Goal: Task Accomplishment & Management: Manage account settings

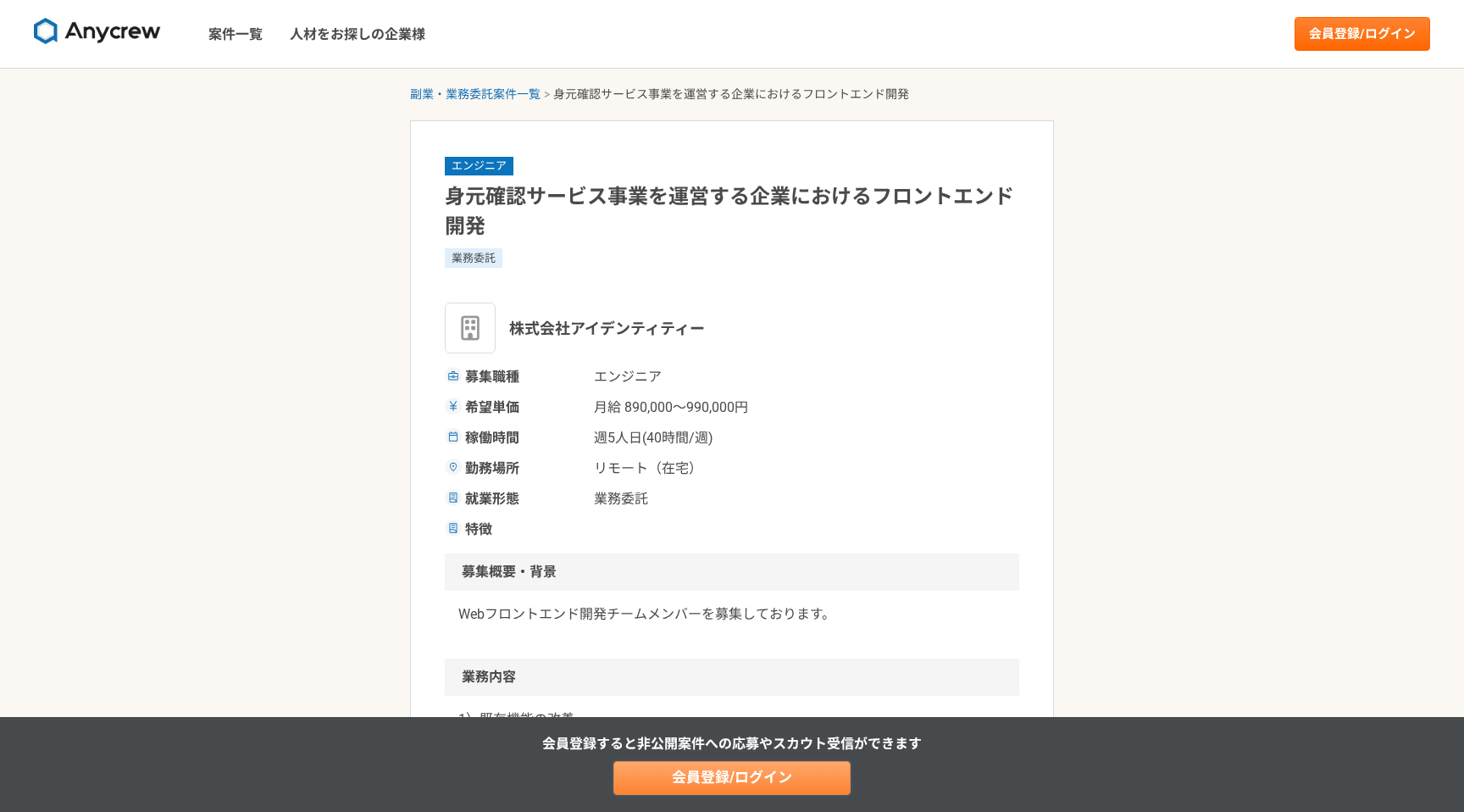
click at [769, 769] on link "会員登録/ログイン" at bounding box center [732, 777] width 237 height 34
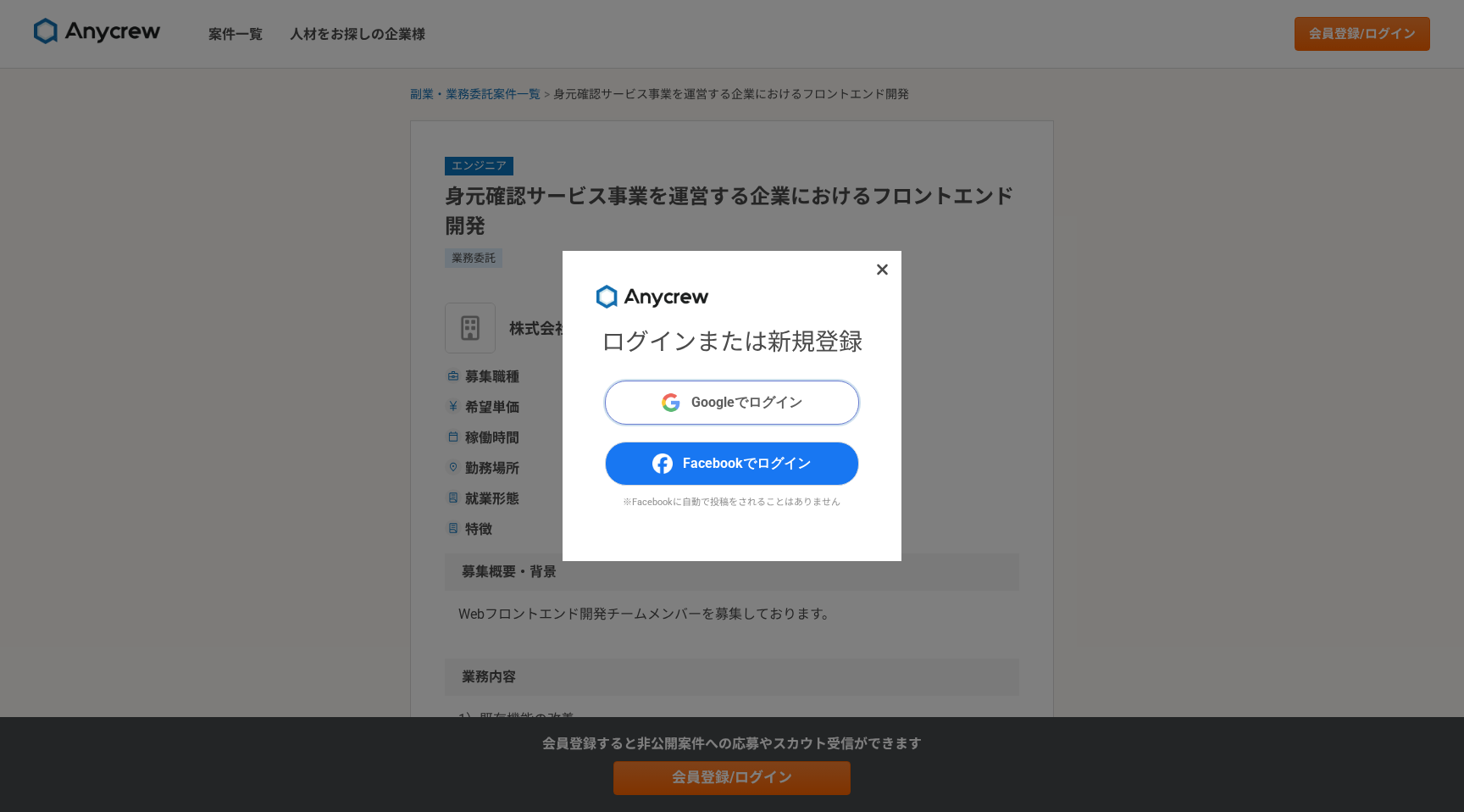
click at [781, 390] on button "Googleでログイン" at bounding box center [732, 403] width 254 height 44
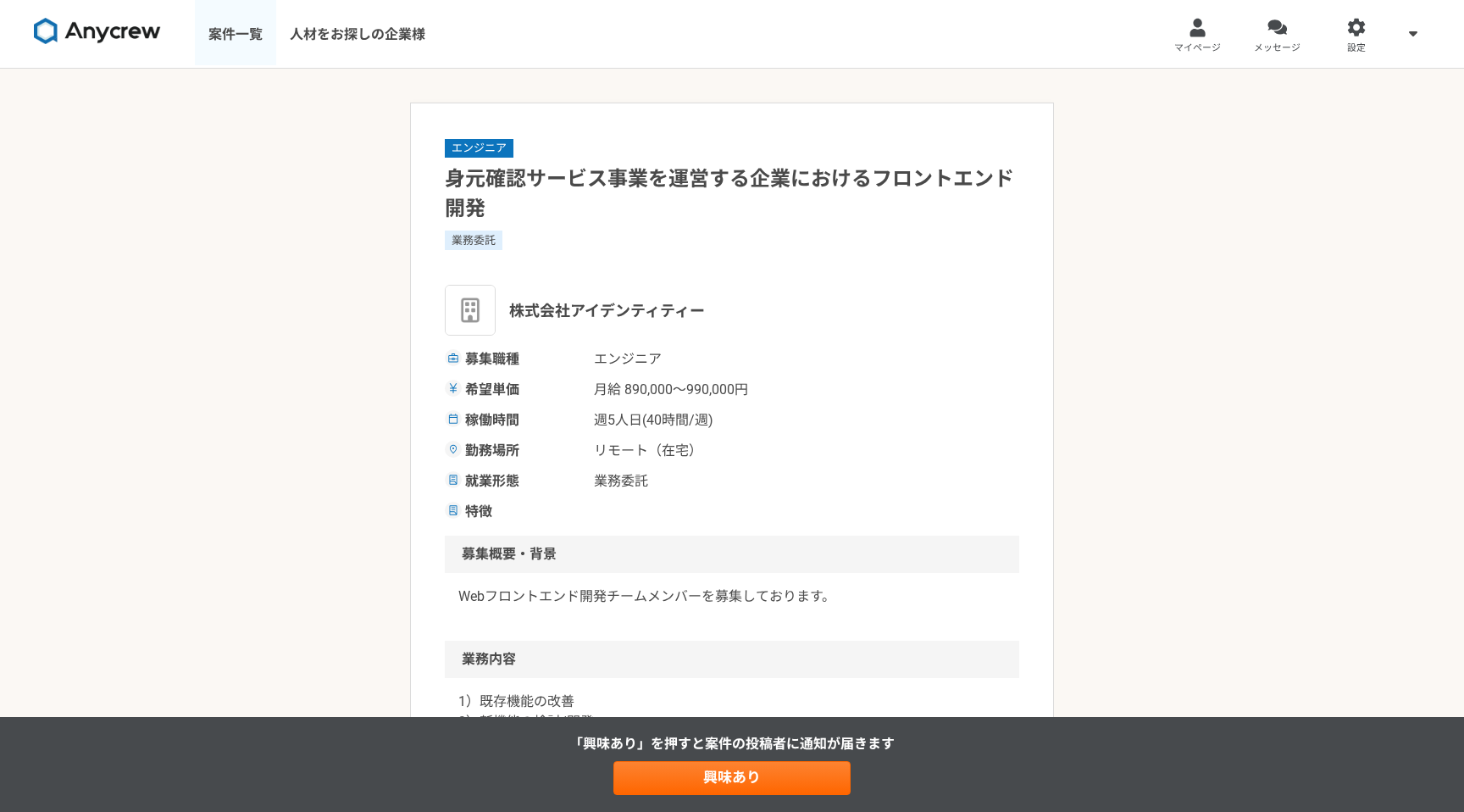
click at [217, 26] on link "案件一覧" at bounding box center [236, 34] width 82 height 68
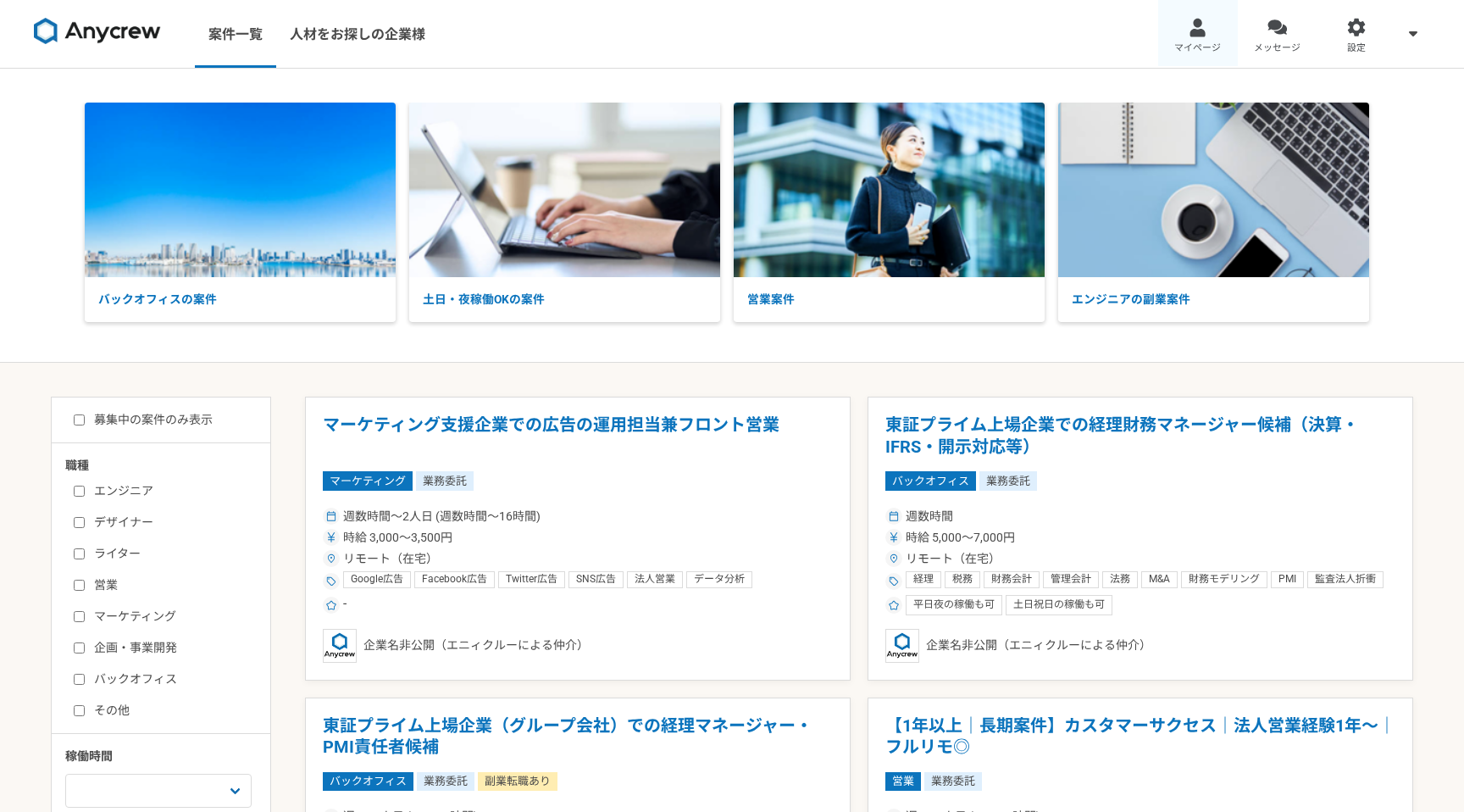
click at [1203, 42] on span "マイページ" at bounding box center [1198, 48] width 46 height 13
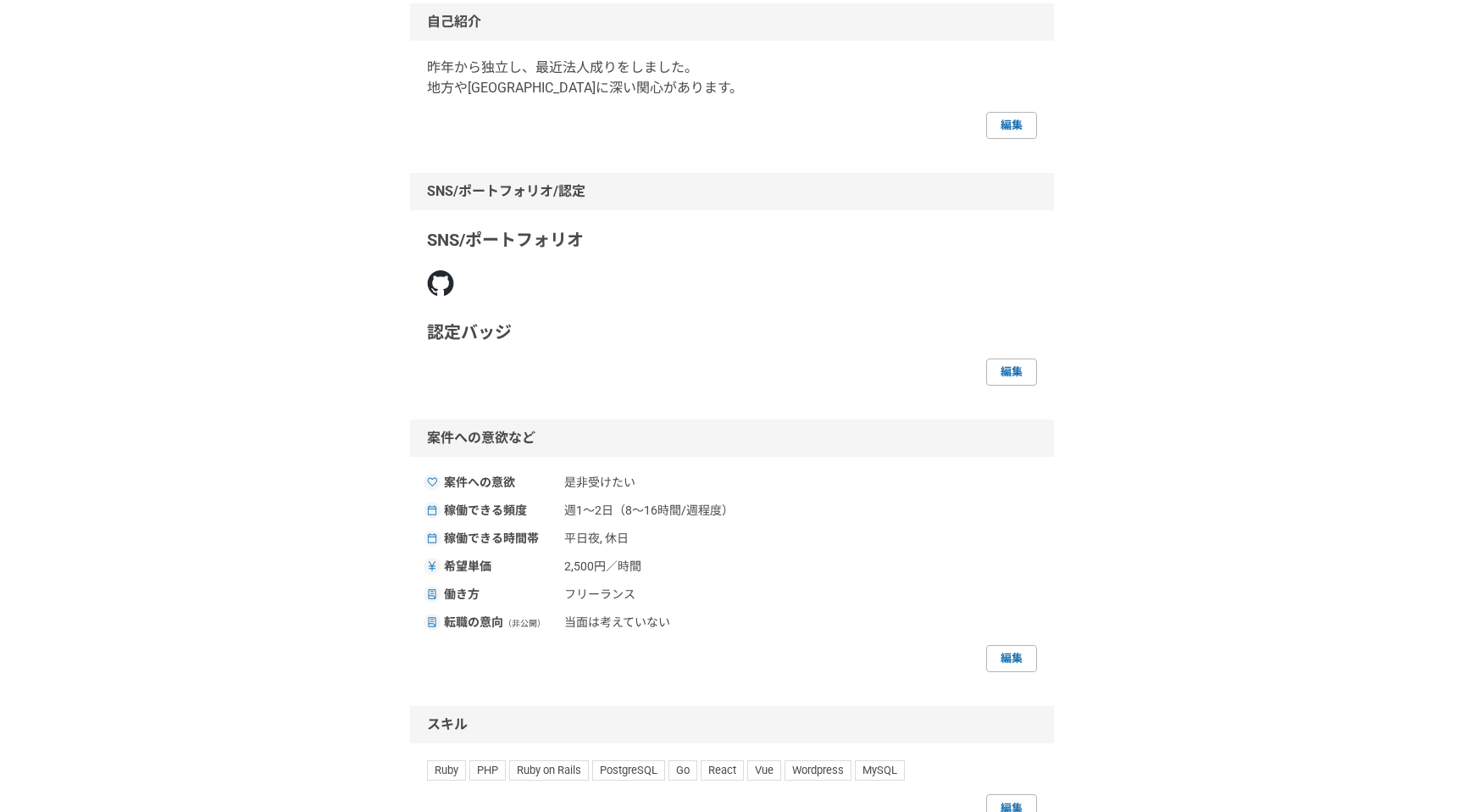
scroll to position [294, 0]
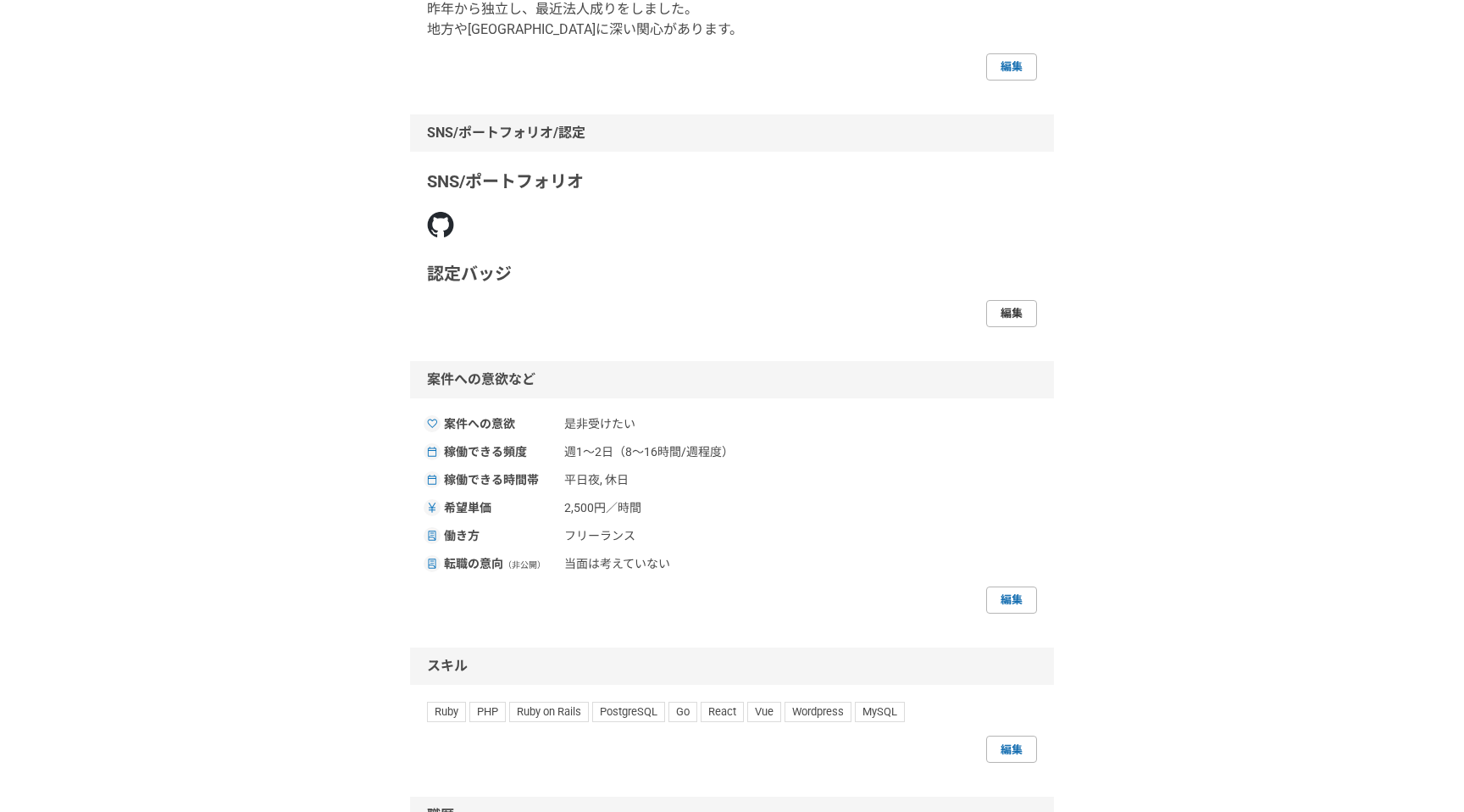
click at [1022, 306] on link "編集" at bounding box center [1011, 313] width 51 height 27
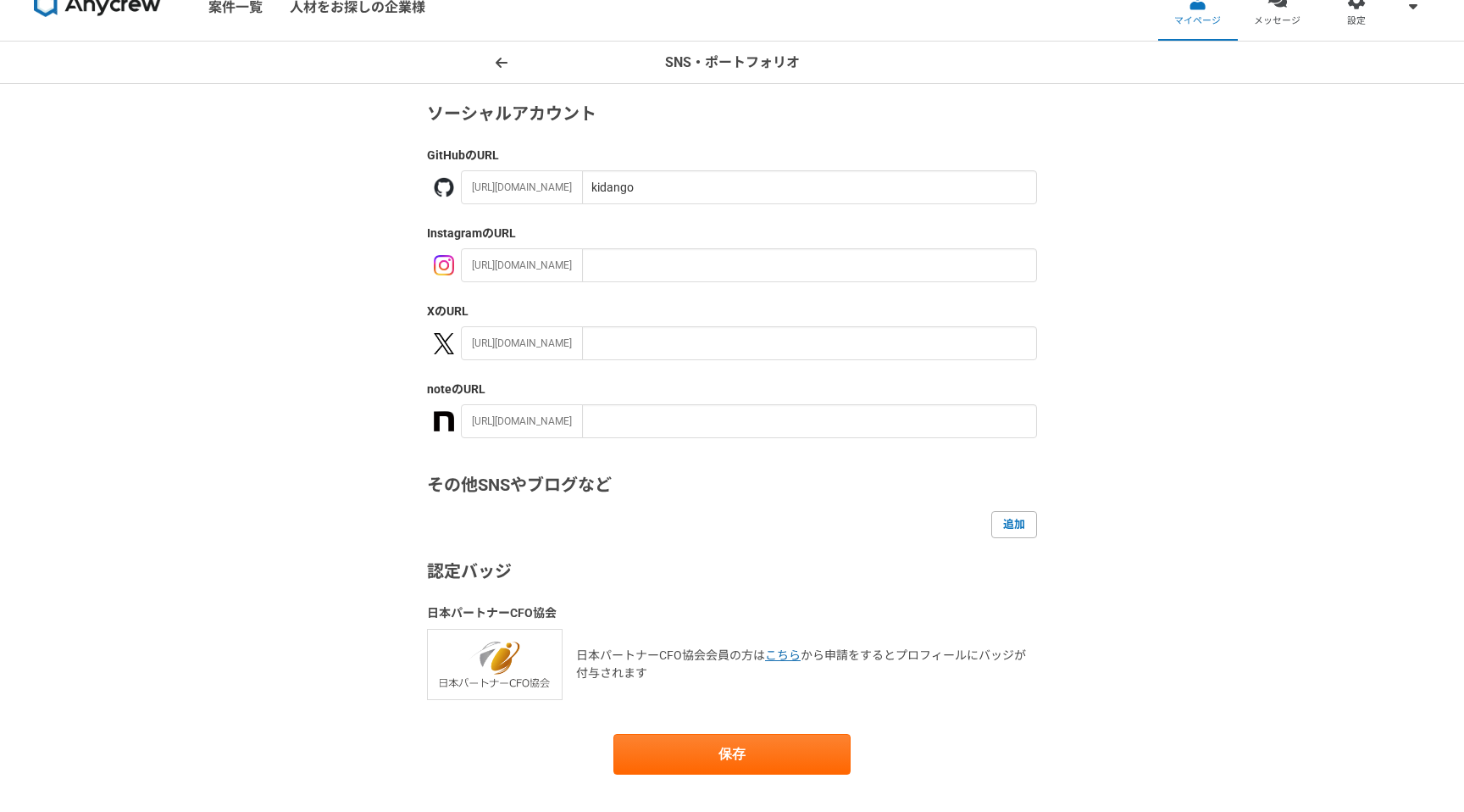
scroll to position [44, 0]
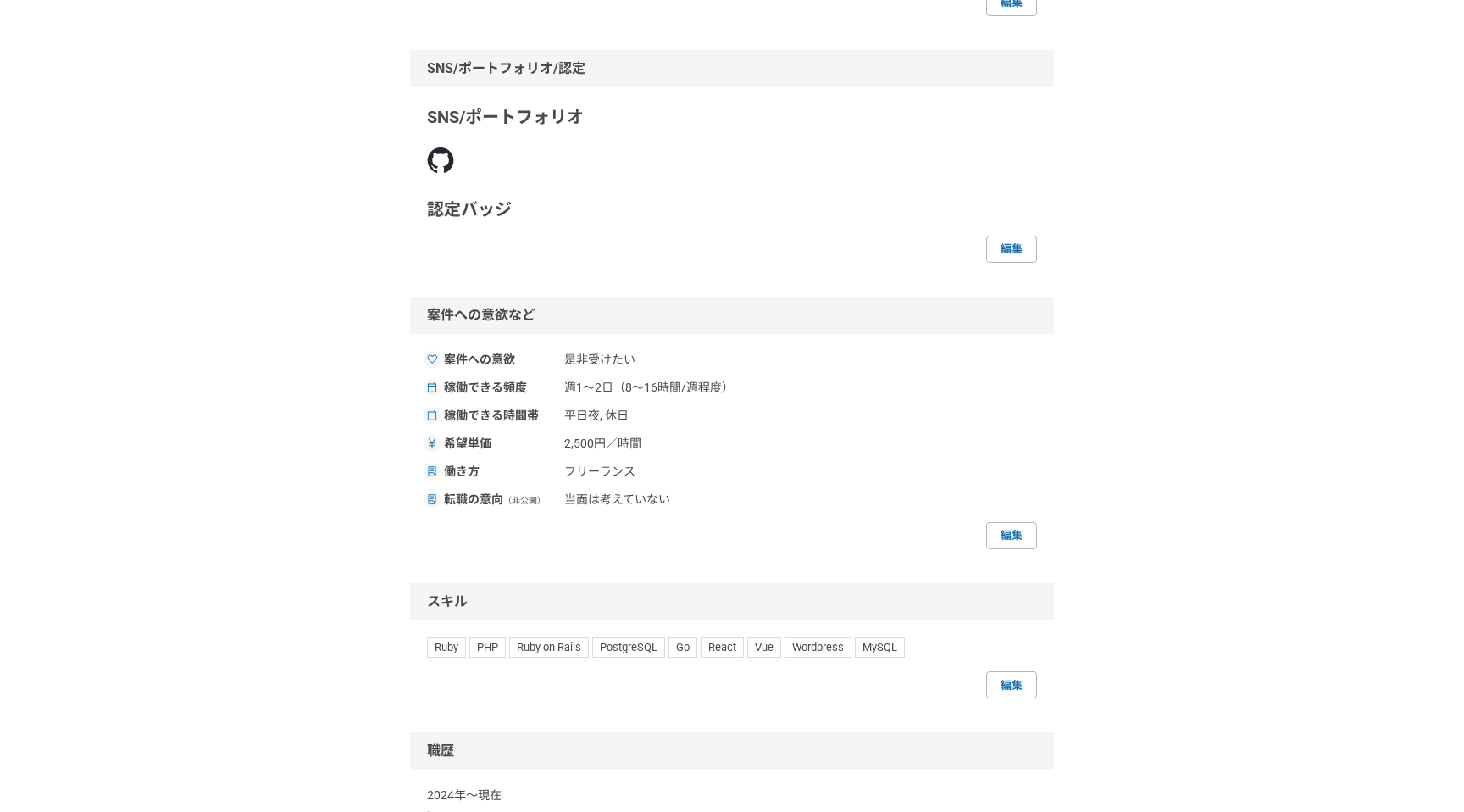
scroll to position [359, 0]
click at [1010, 537] on link "編集" at bounding box center [1011, 534] width 51 height 27
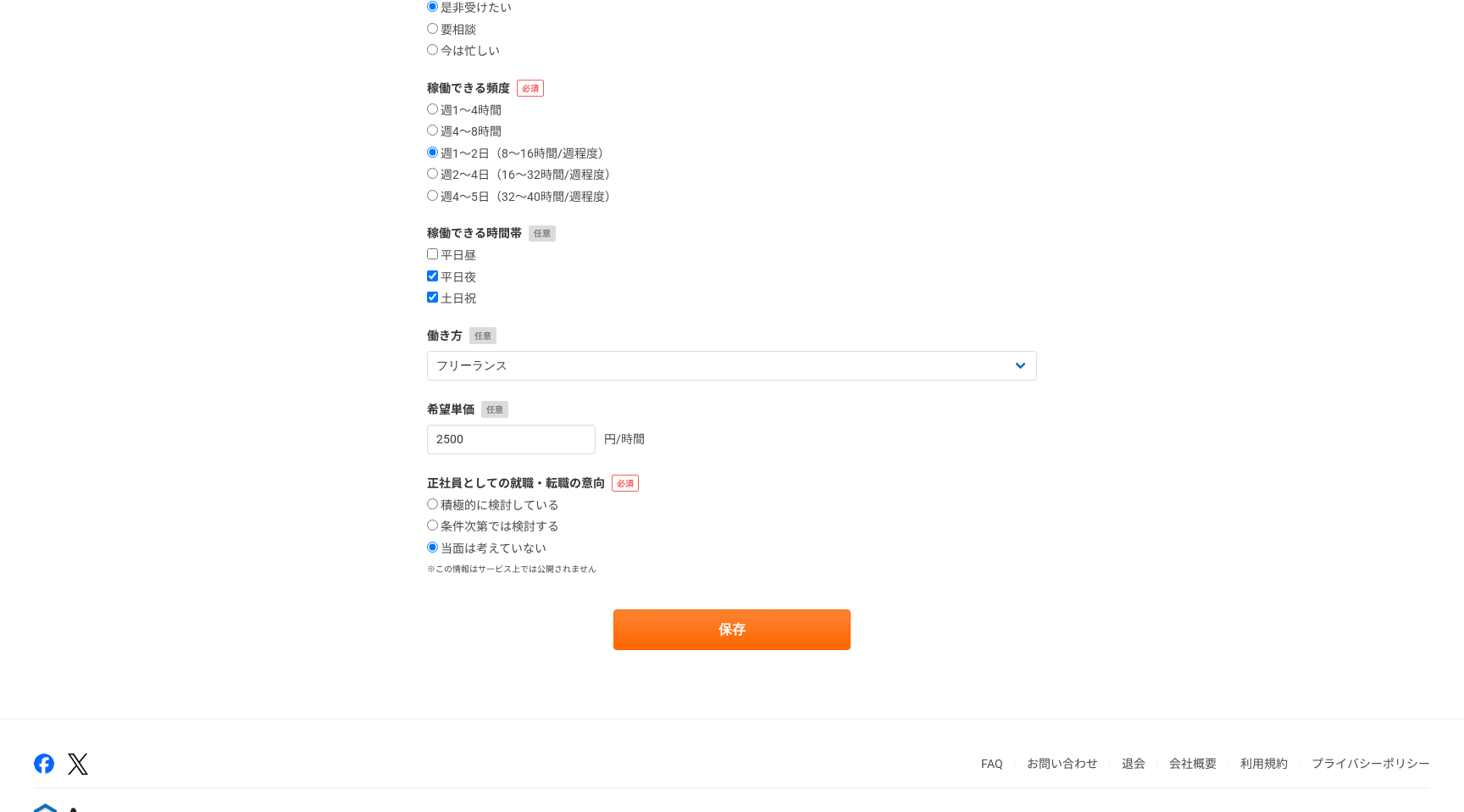
scroll to position [168, 0]
click at [508, 431] on input "2500" at bounding box center [510, 438] width 168 height 30
click at [558, 433] on input "2501" at bounding box center [510, 438] width 168 height 30
click at [560, 445] on input "2501" at bounding box center [510, 438] width 168 height 30
type input "2500"
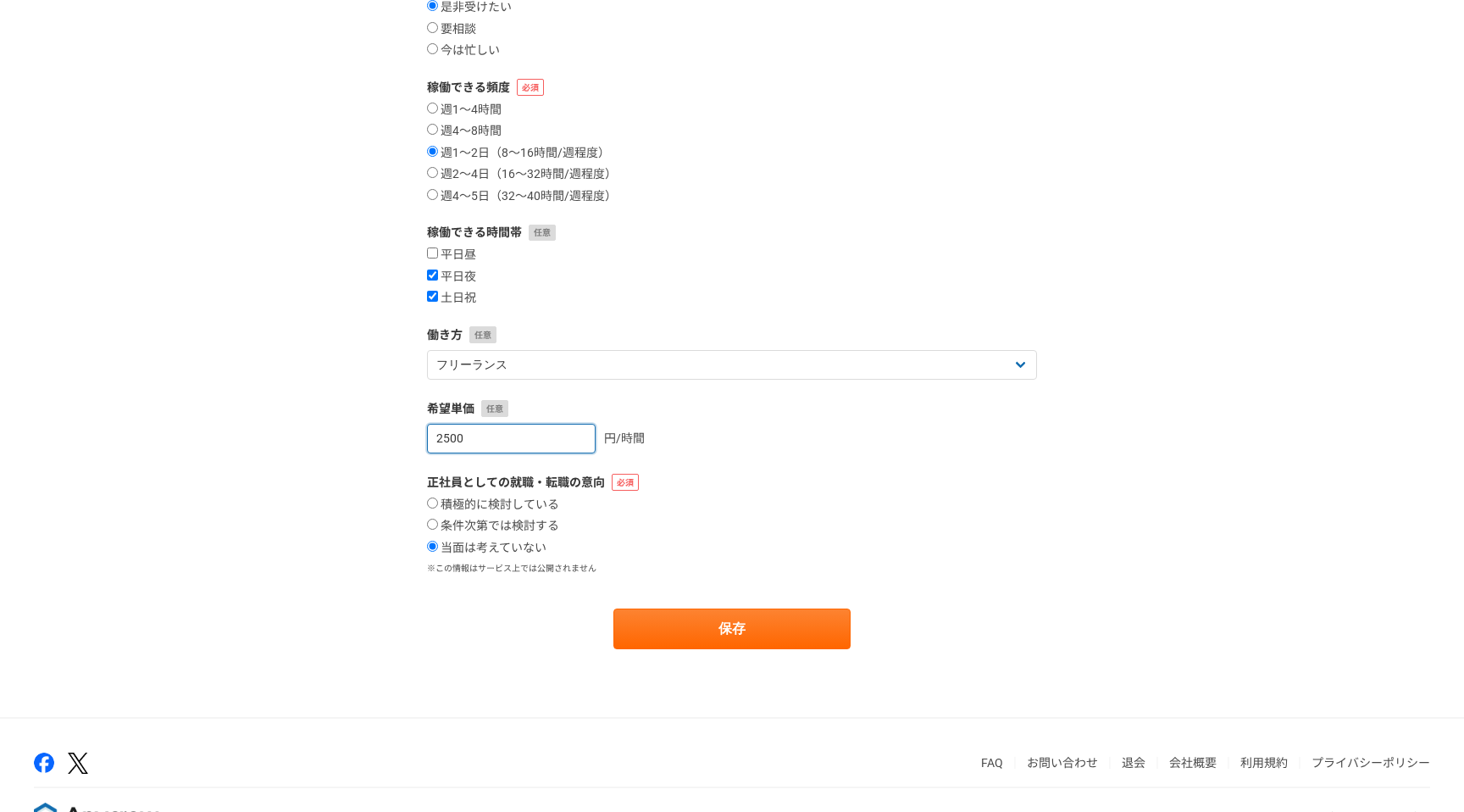
click at [561, 439] on input "2500" at bounding box center [510, 438] width 168 height 30
click at [509, 445] on input "2500" at bounding box center [510, 438] width 168 height 30
type input "4000"
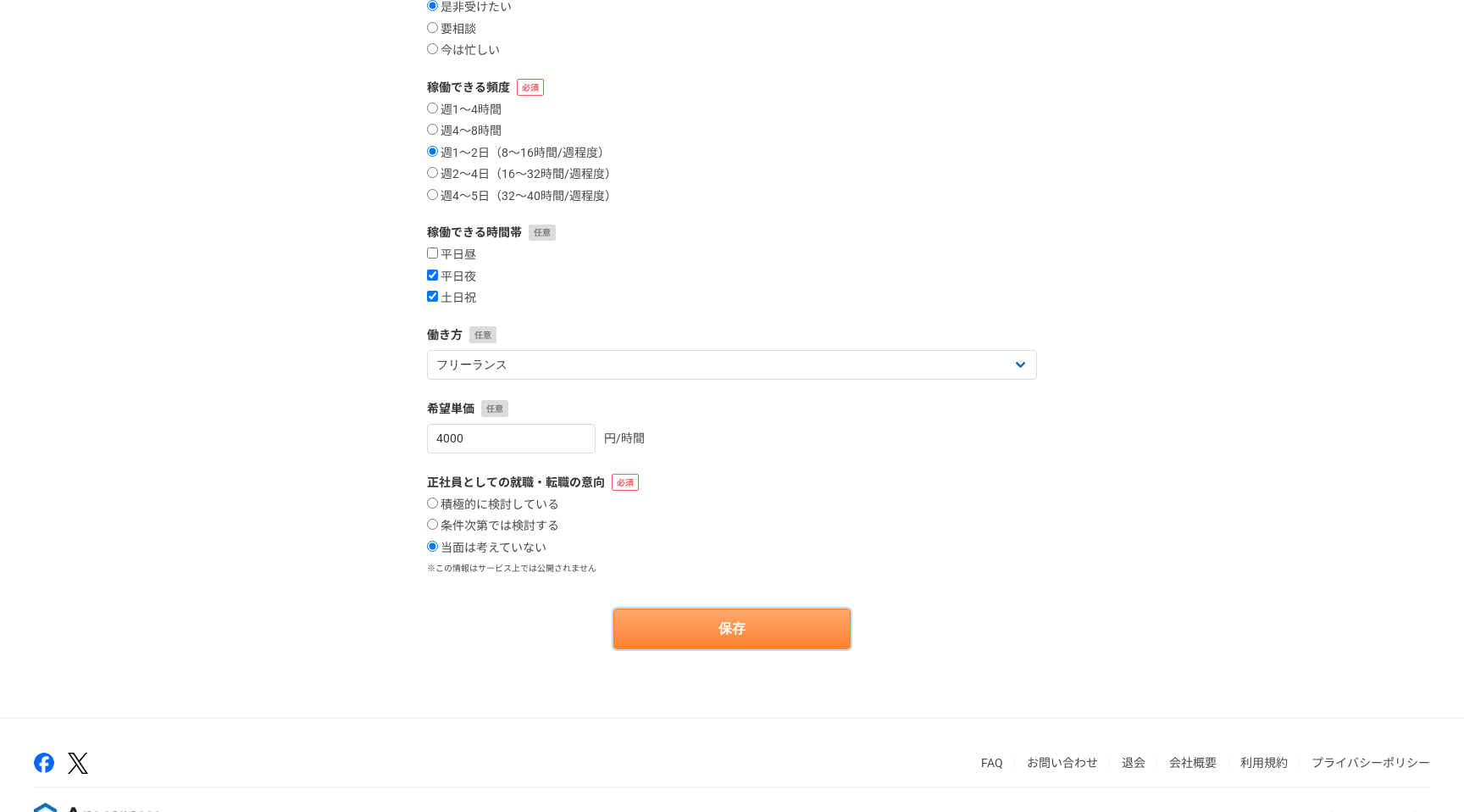
click at [663, 624] on button "保存" at bounding box center [732, 628] width 237 height 40
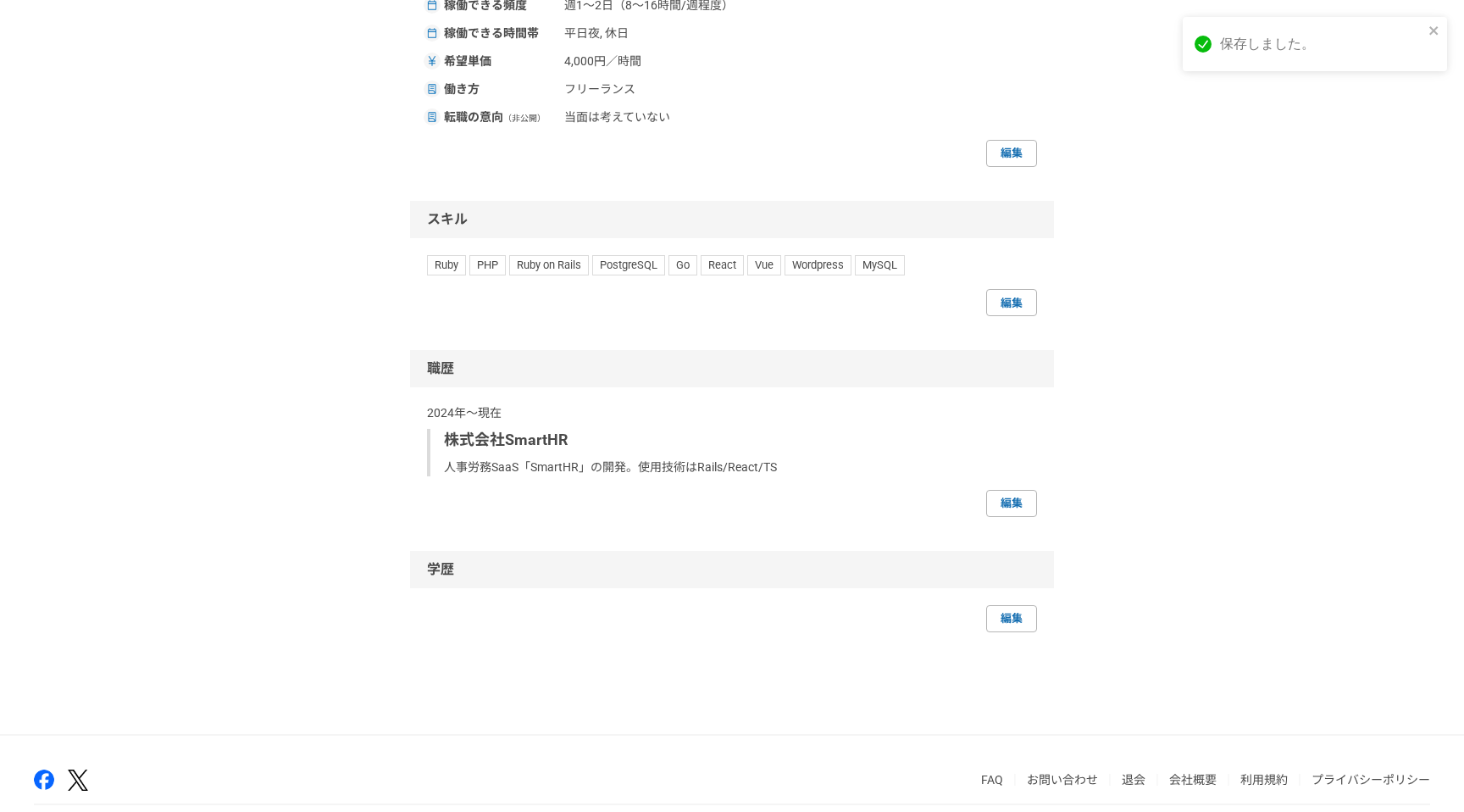
scroll to position [741, 0]
click at [1023, 500] on link "編集" at bounding box center [1011, 503] width 51 height 27
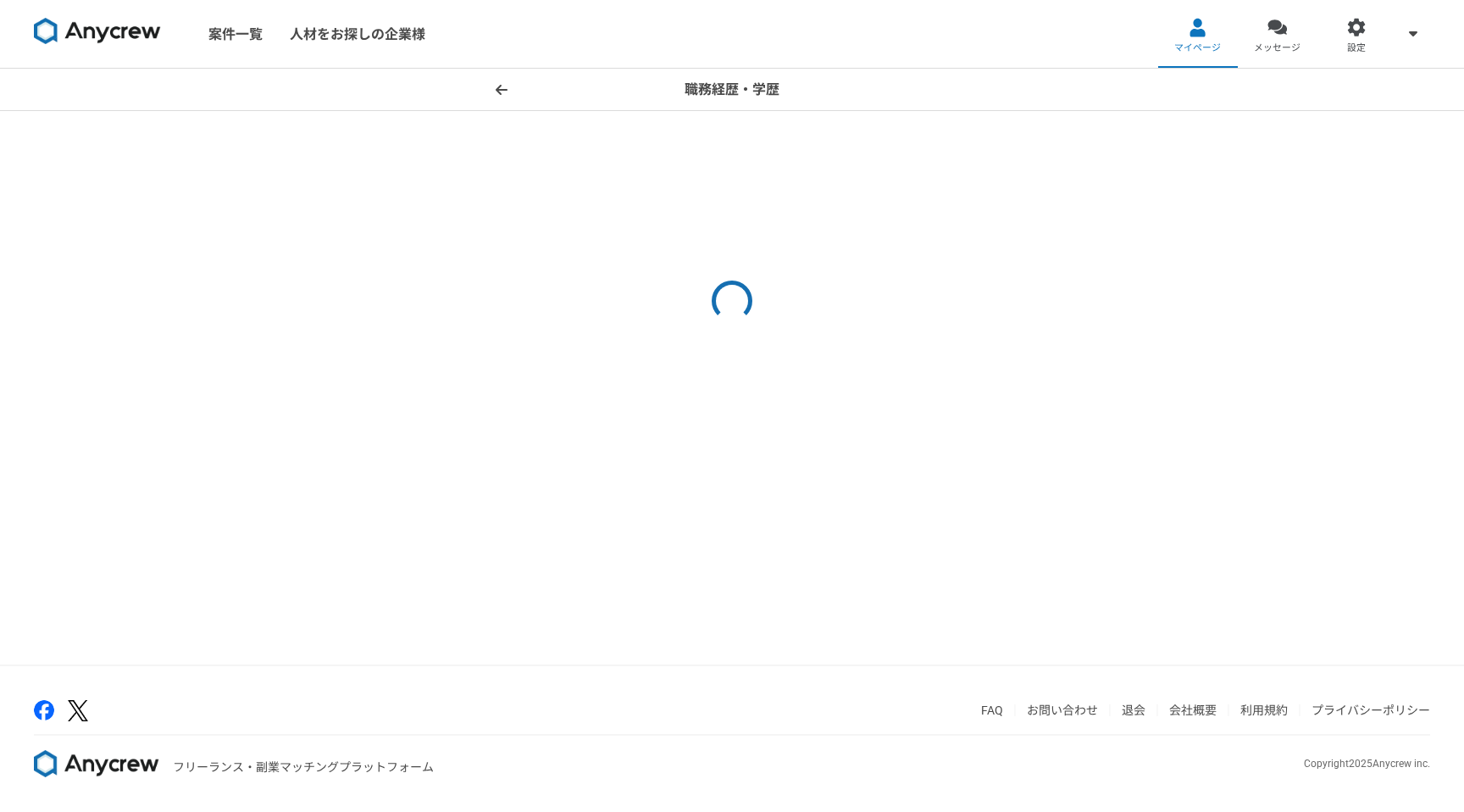
select select "2024"
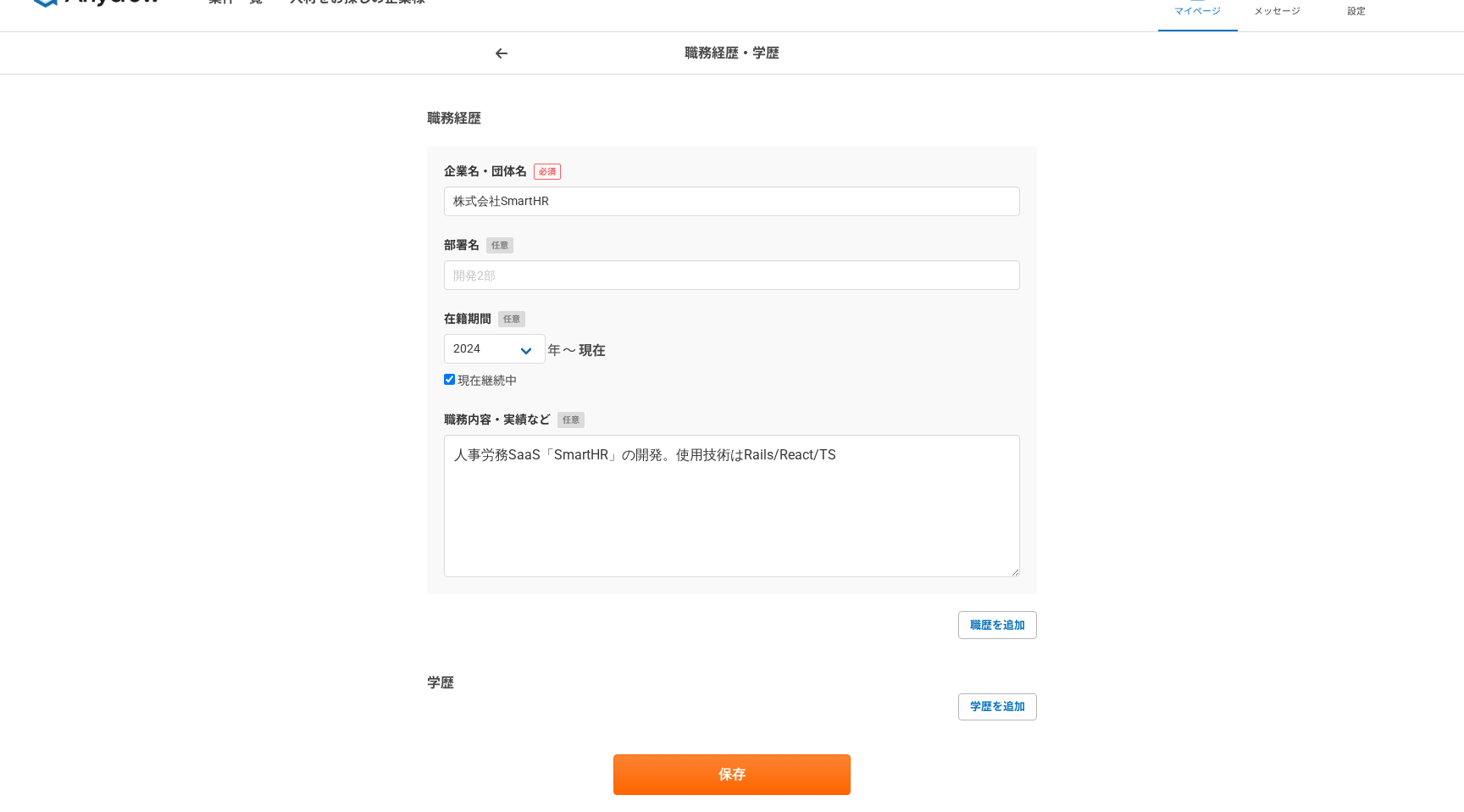
scroll to position [35, 0]
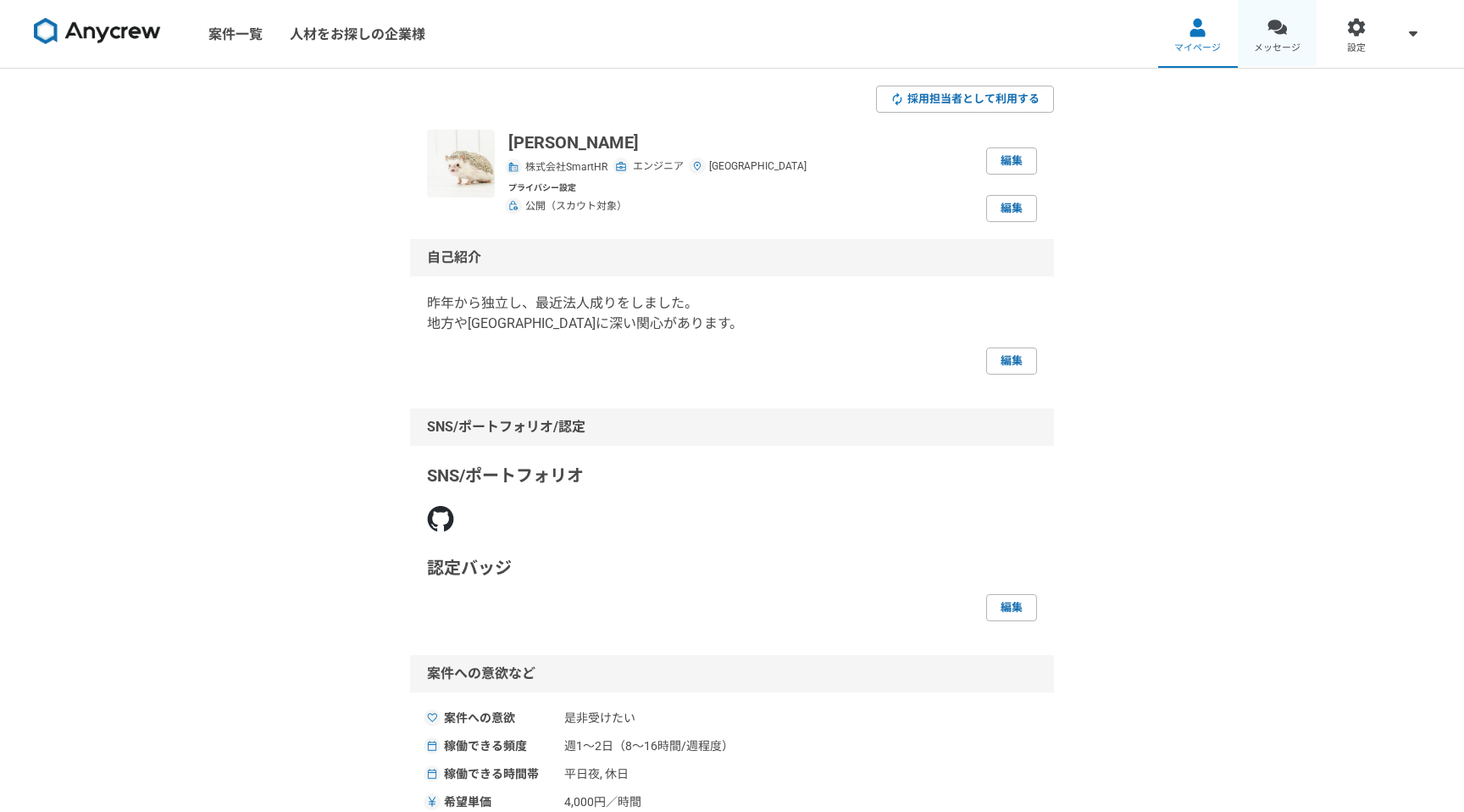
click at [1287, 36] on link "メッセージ" at bounding box center [1278, 34] width 80 height 68
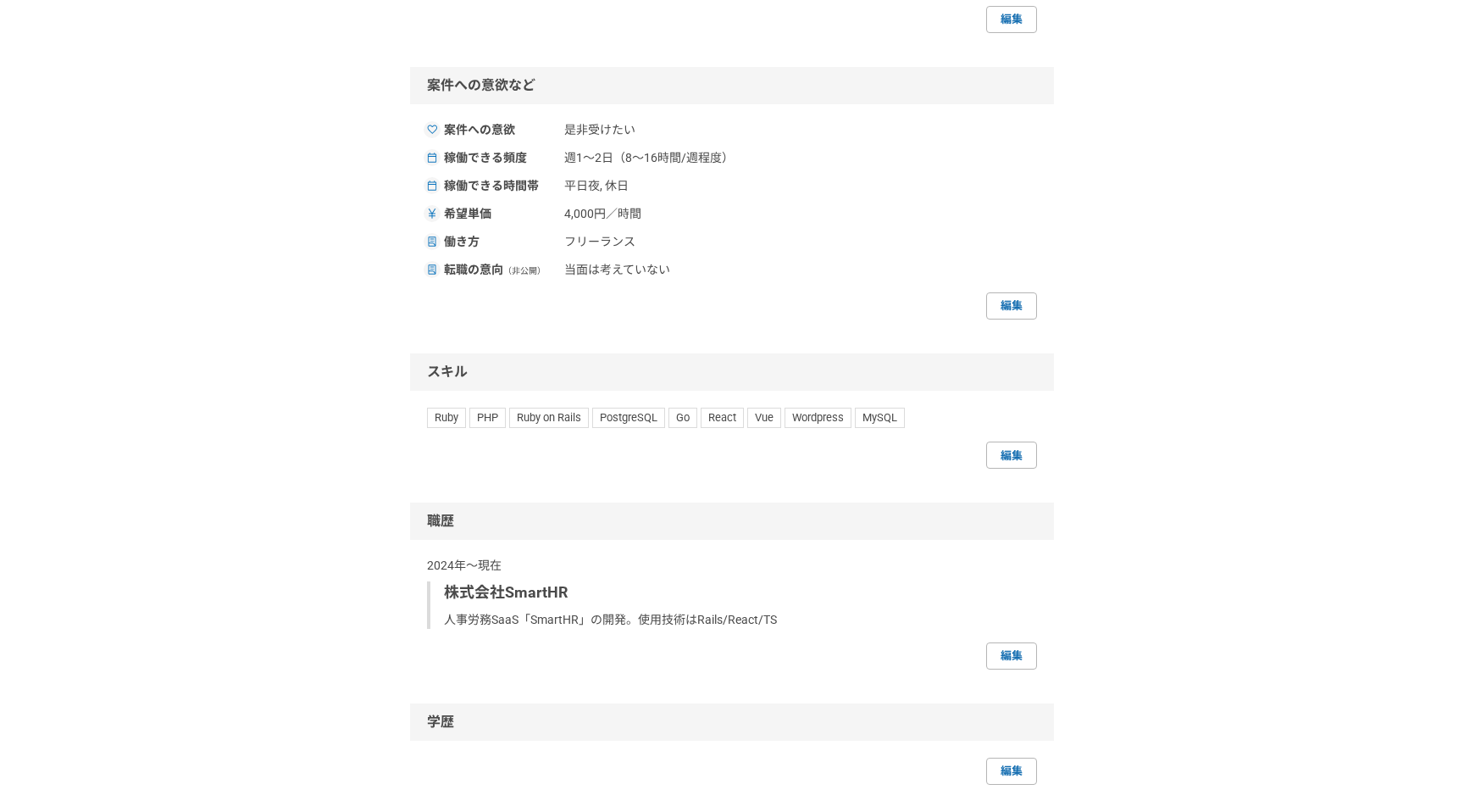
scroll to position [669, 0]
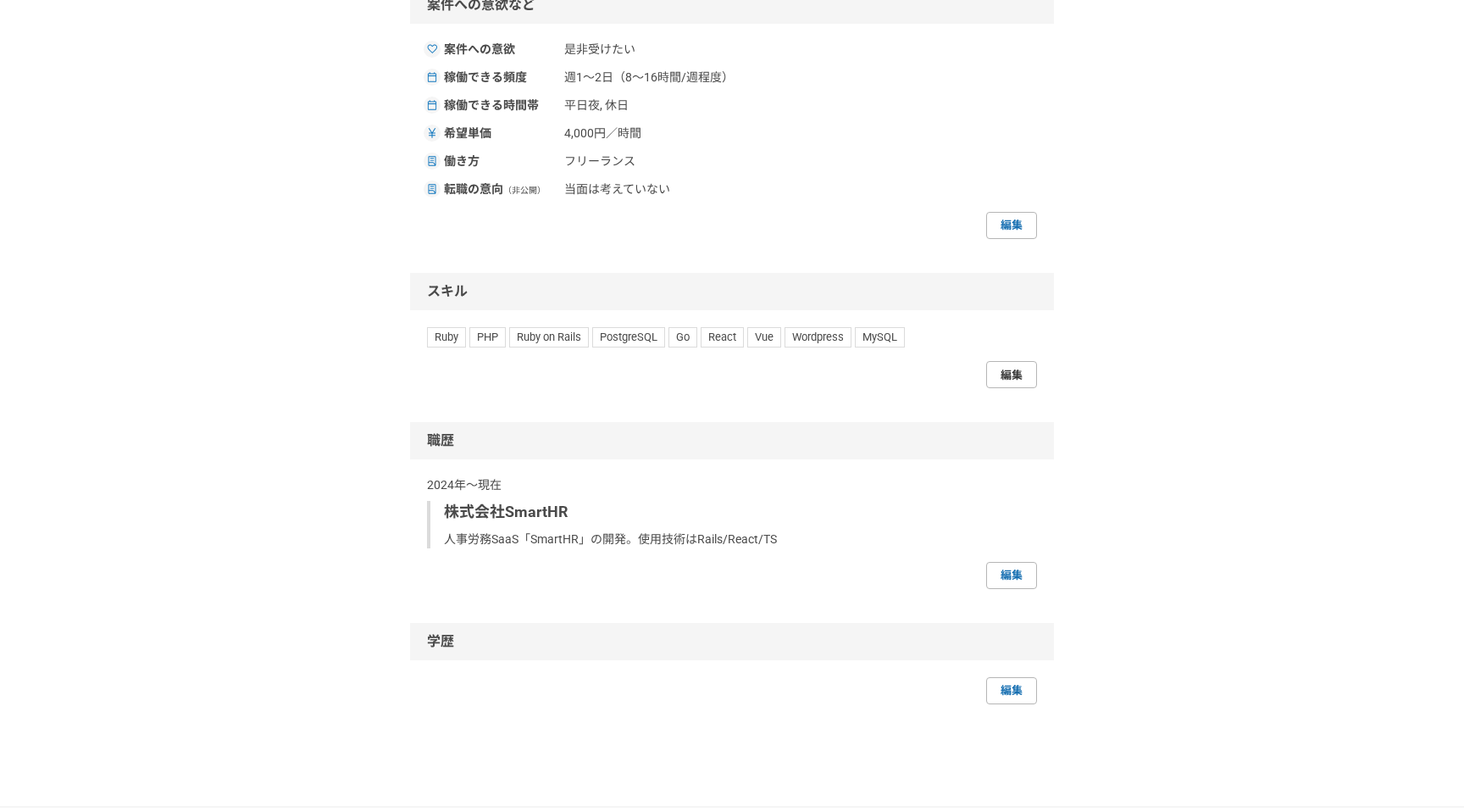
click at [1005, 369] on link "編集" at bounding box center [1011, 375] width 51 height 27
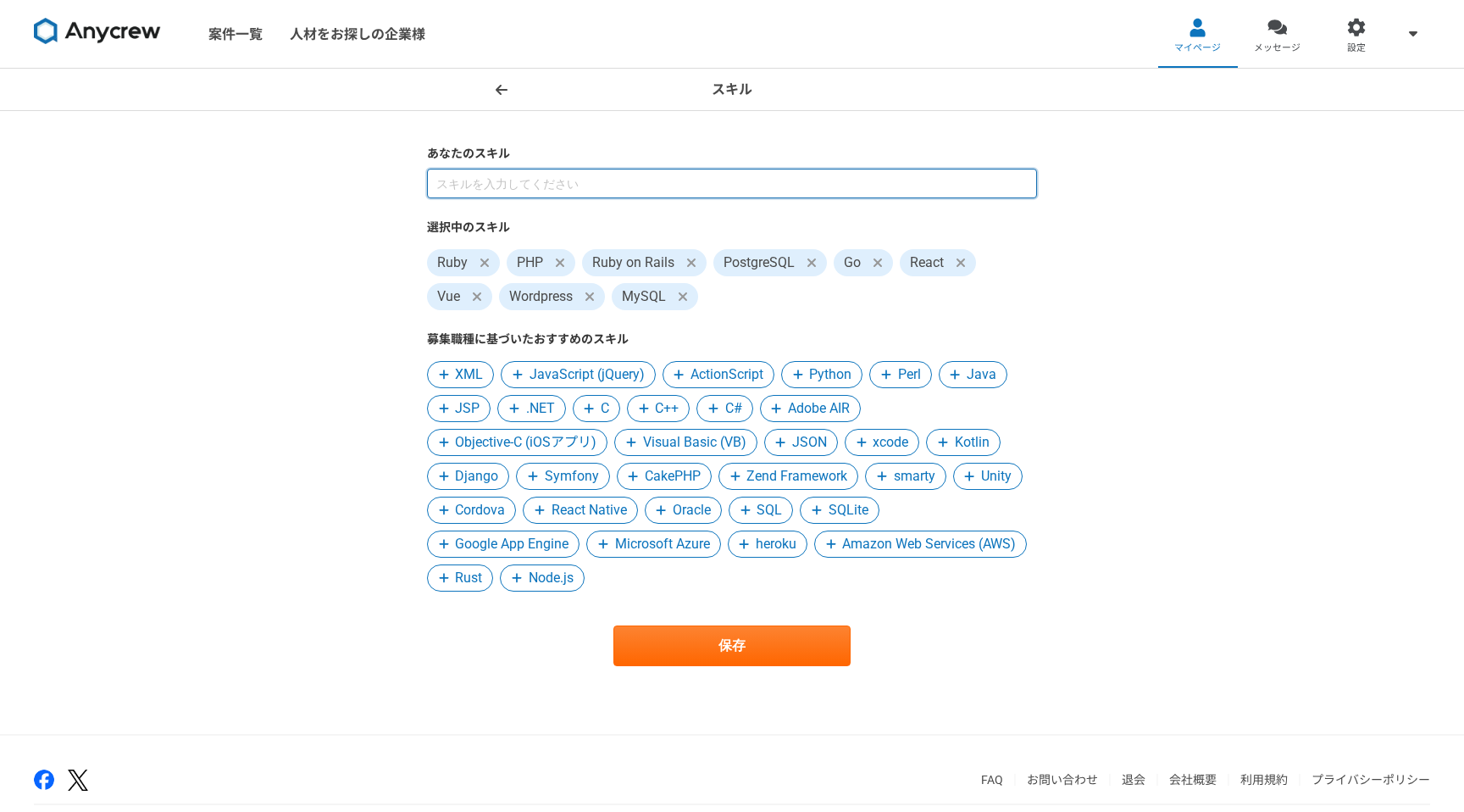
click at [650, 187] on input at bounding box center [732, 183] width 610 height 30
type input "cursor"
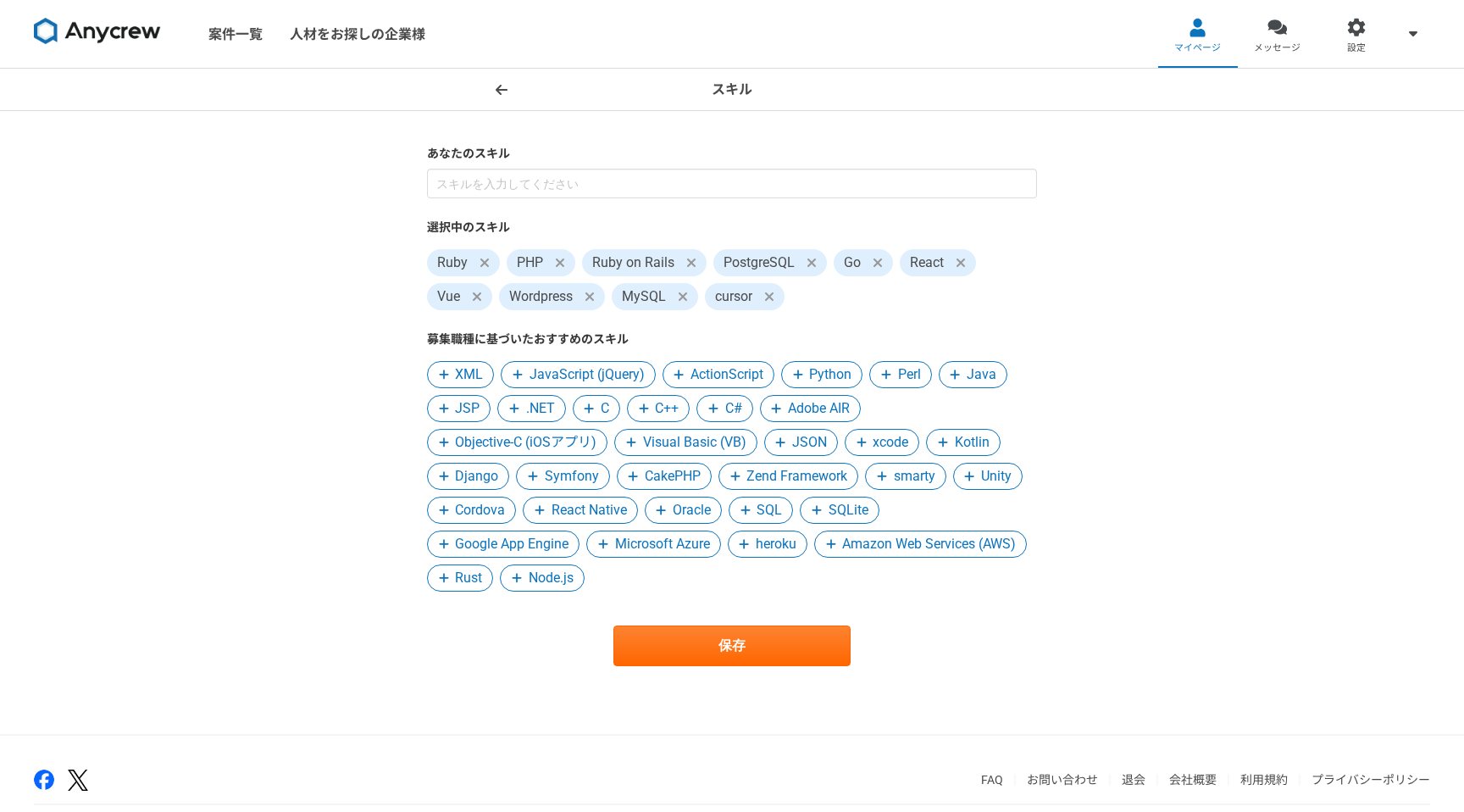
click at [769, 299] on icon at bounding box center [769, 296] width 9 height 9
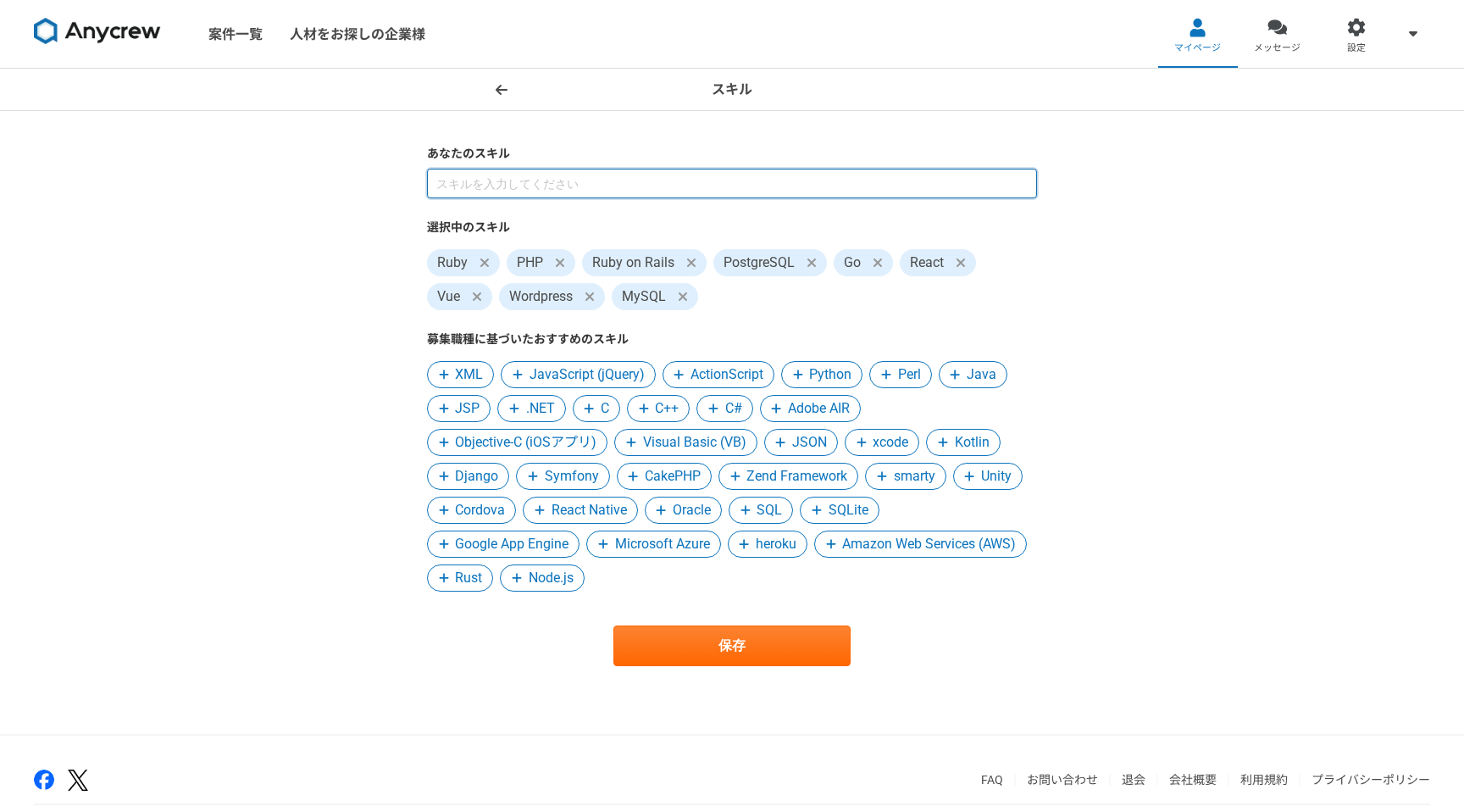
click at [683, 178] on input at bounding box center [732, 183] width 610 height 30
type input "cursor"
type input "rspec"
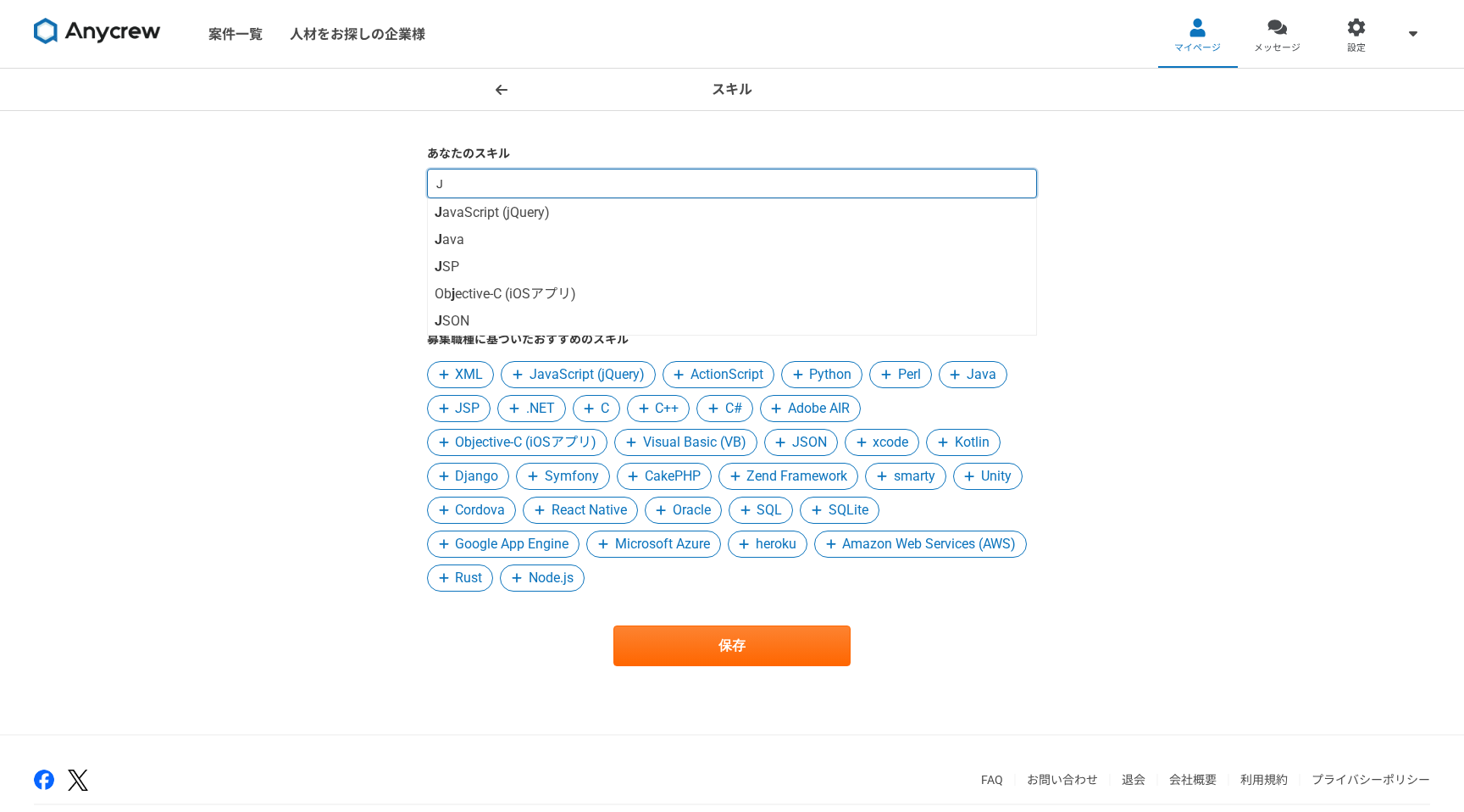
type input "[PERSON_NAME]"
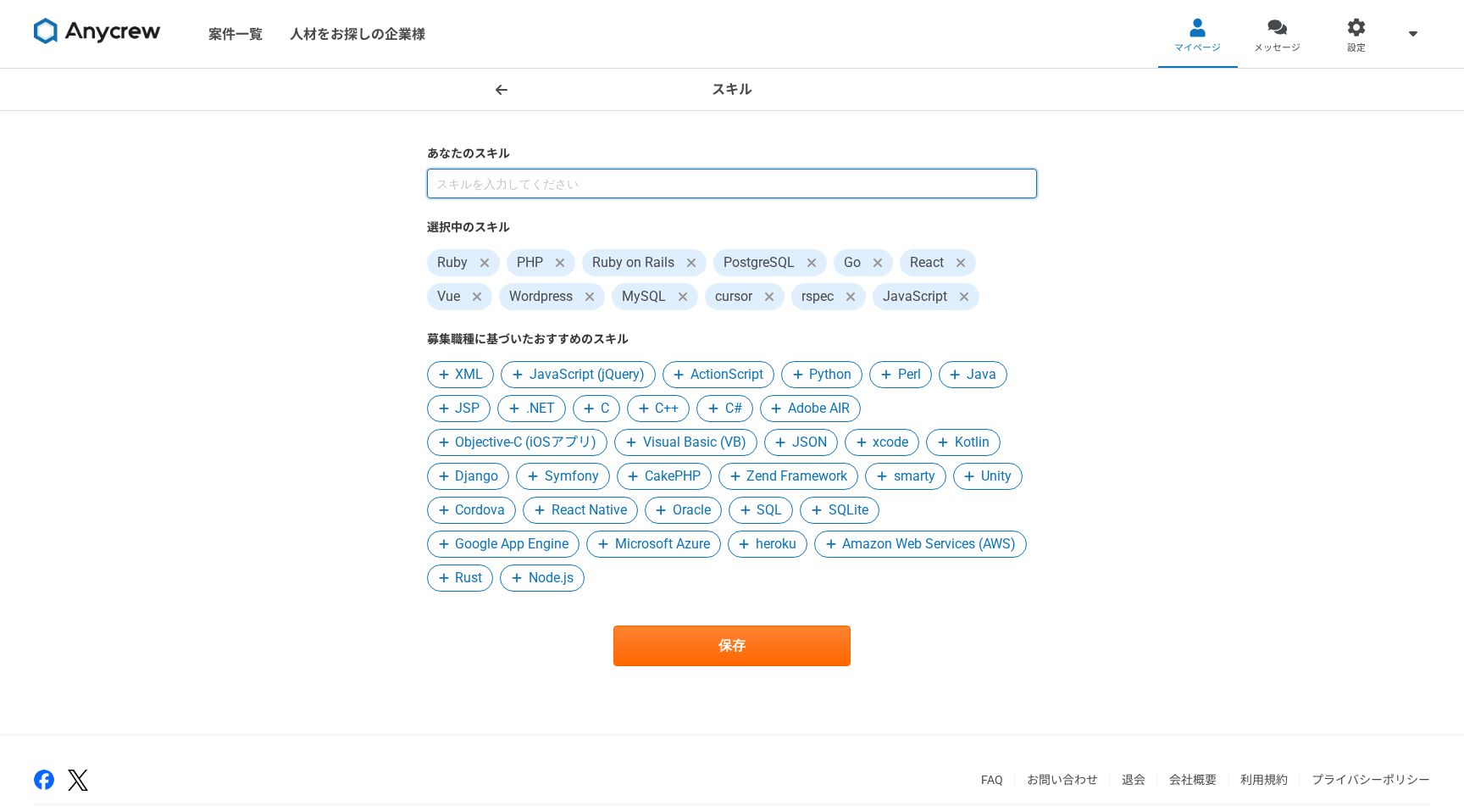
click at [591, 176] on input at bounding box center [732, 183] width 610 height 30
type input "g"
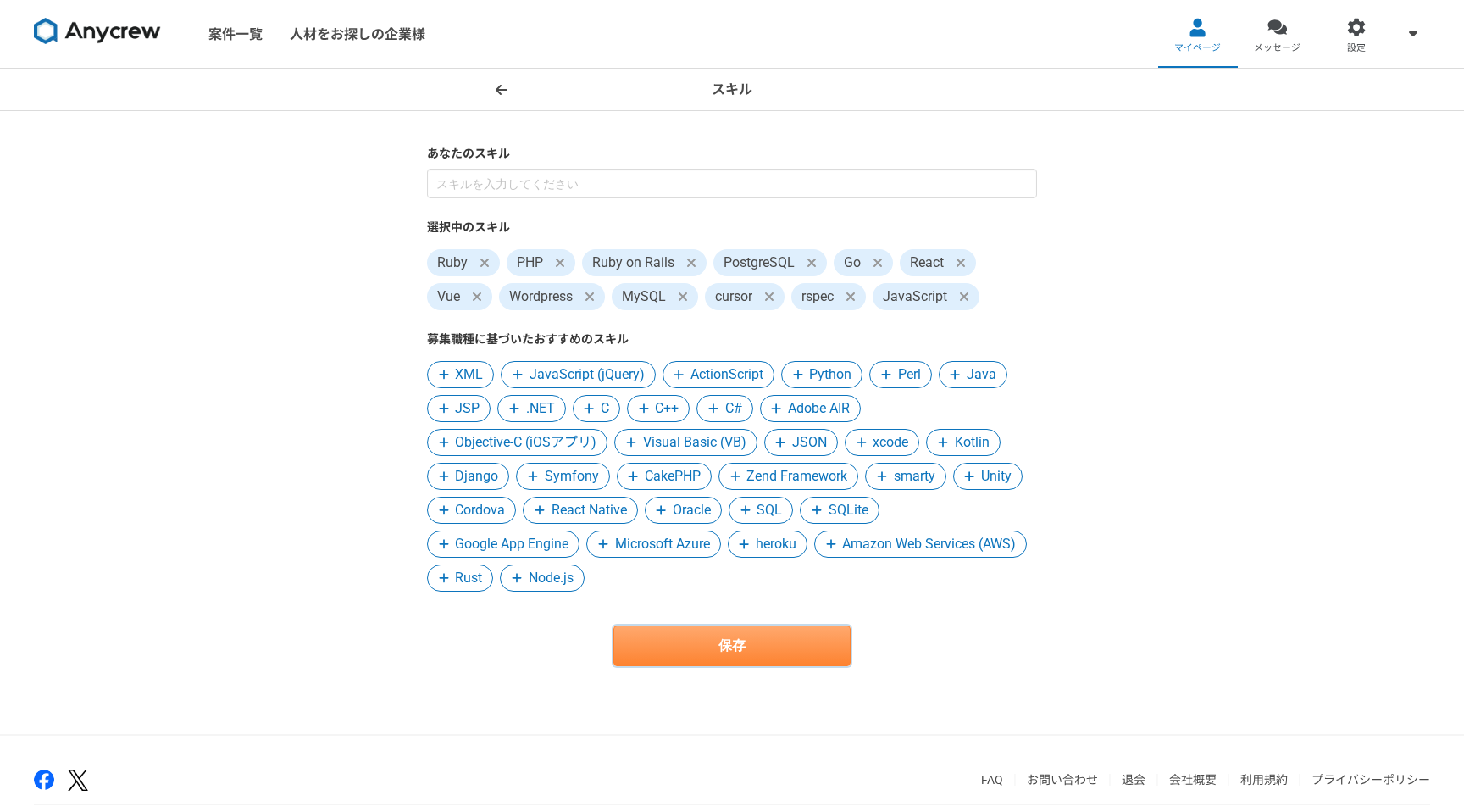
click at [721, 645] on button "保存" at bounding box center [732, 646] width 237 height 40
